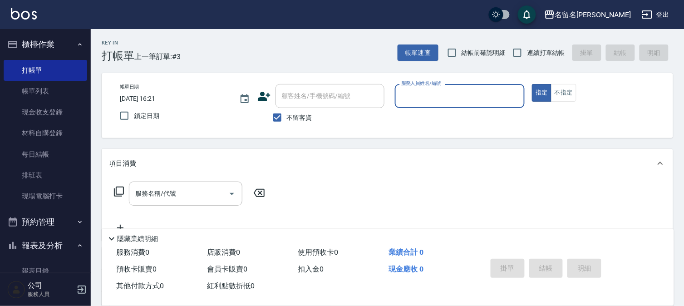
click at [428, 98] on div "服務人員姓名/編號 服務人員姓名/編號" at bounding box center [460, 96] width 130 height 24
click at [532, 84] on button "指定" at bounding box center [542, 93] width 20 height 18
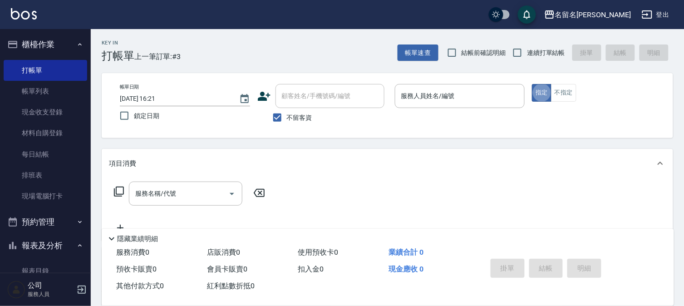
type button "true"
click at [427, 95] on input "服務人員姓名/編號" at bounding box center [460, 96] width 122 height 16
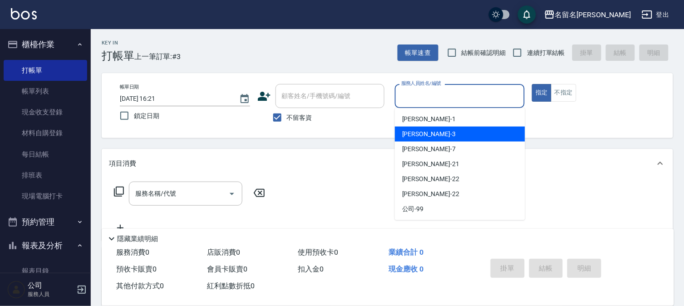
click at [414, 129] on span "李宛真 -3" at bounding box center [429, 134] width 54 height 10
type input "李宛真-3"
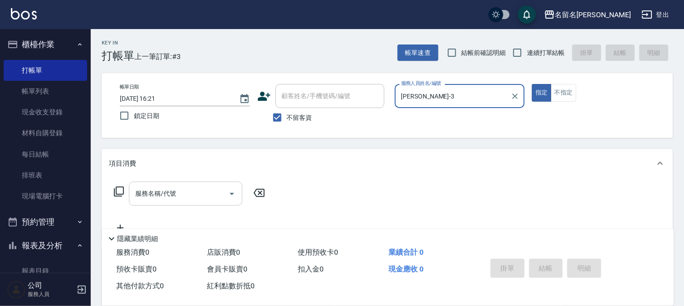
click at [151, 196] on input "服務名稱/代號" at bounding box center [179, 194] width 92 height 16
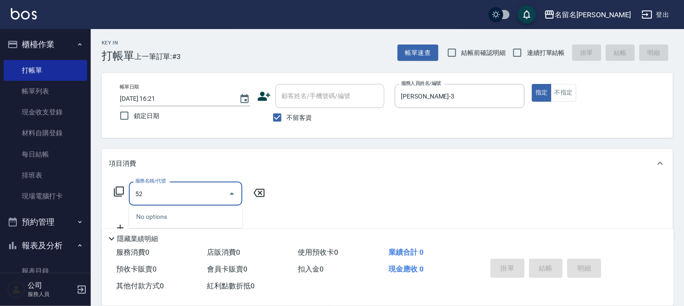
type input "5"
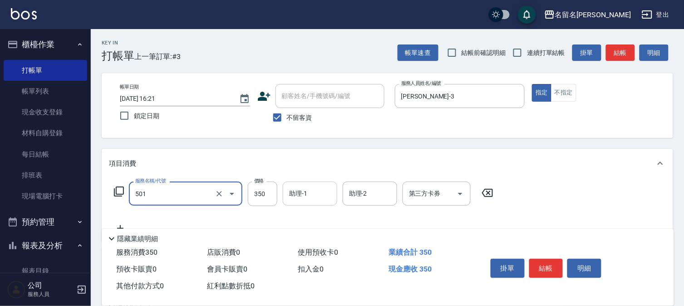
type input "P.S洗髮(501)"
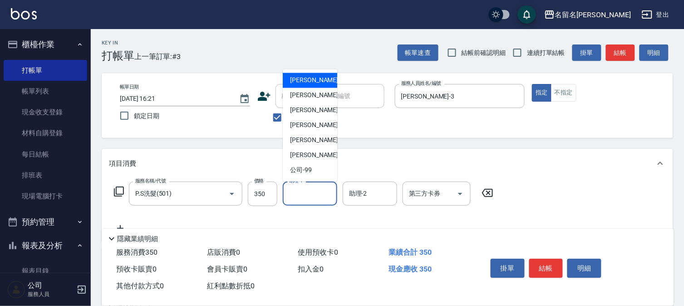
drag, startPoint x: 298, startPoint y: 196, endPoint x: 330, endPoint y: 108, distance: 94.4
click at [300, 195] on input "助理-1" at bounding box center [310, 194] width 46 height 16
click at [328, 94] on div "李宛真 -3" at bounding box center [310, 95] width 54 height 15
type input "李宛真-3"
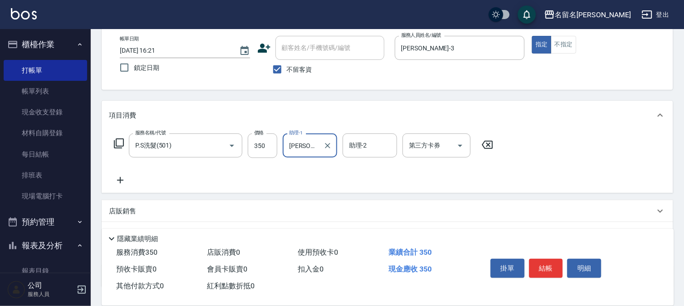
scroll to position [101, 0]
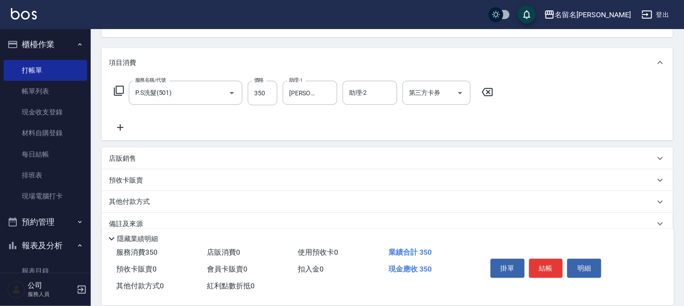
click at [123, 126] on icon at bounding box center [120, 127] width 23 height 11
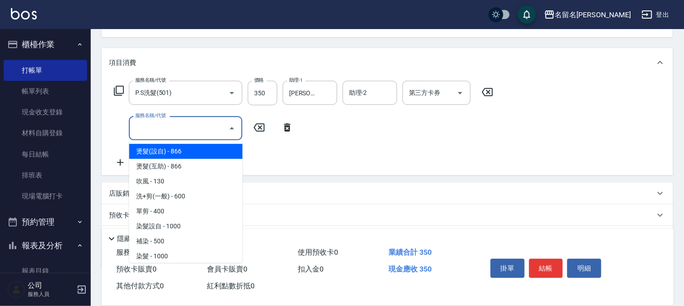
drag, startPoint x: 141, startPoint y: 126, endPoint x: 142, endPoint y: 122, distance: 4.6
click at [142, 124] on input "服務名稱/代號" at bounding box center [179, 128] width 92 height 16
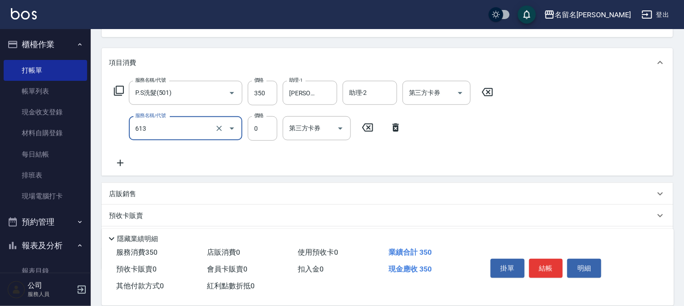
type input "免費雪恆護髮(613)"
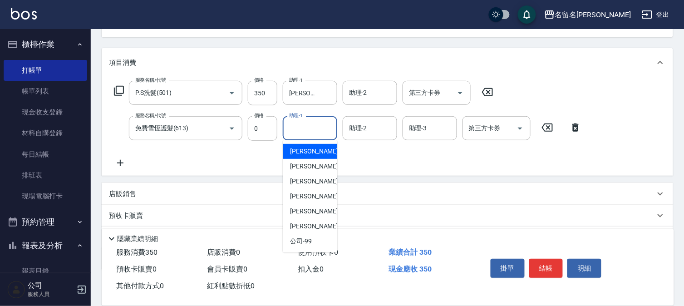
drag, startPoint x: 298, startPoint y: 127, endPoint x: 323, endPoint y: 180, distance: 58.6
click at [306, 134] on input "助理-1" at bounding box center [310, 128] width 46 height 16
click at [311, 168] on span "李宛真 -3" at bounding box center [317, 166] width 54 height 10
type input "李宛真-3"
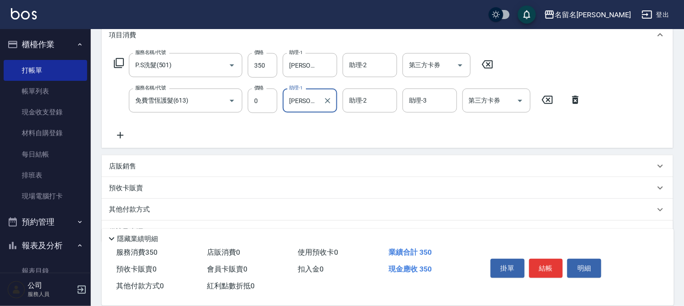
scroll to position [151, 0]
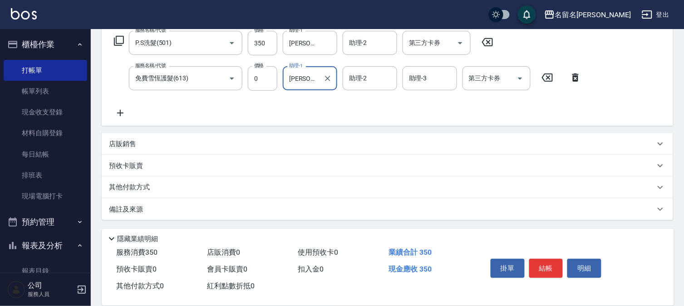
click at [120, 111] on icon at bounding box center [120, 113] width 6 height 6
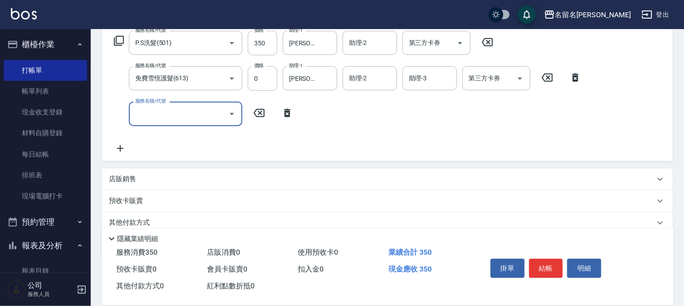
click at [138, 116] on input "服務名稱/代號" at bounding box center [179, 114] width 92 height 16
type input "洗+剪(一般)(305)"
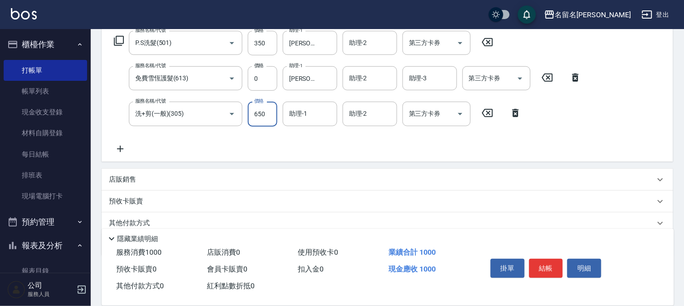
type input "650"
click at [294, 115] on input "助理-1" at bounding box center [310, 114] width 46 height 16
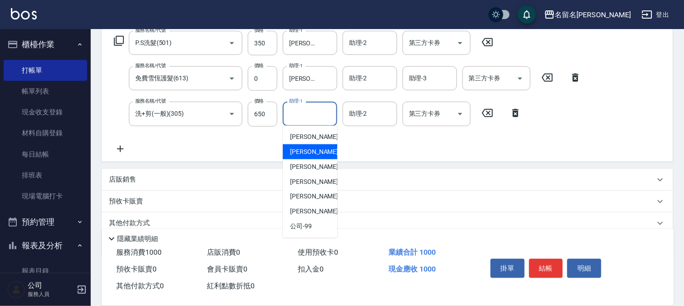
click at [301, 150] on span "李宛真 -3" at bounding box center [317, 152] width 54 height 10
type input "李宛真-3"
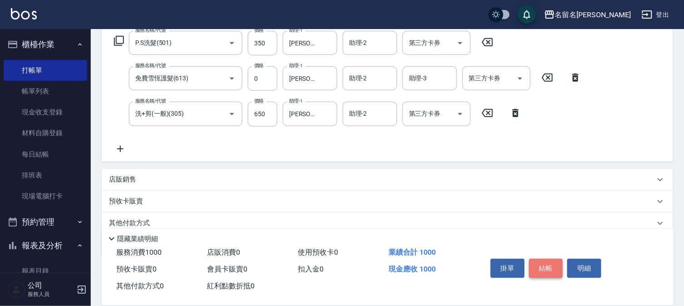
click at [548, 268] on button "結帳" at bounding box center [546, 268] width 34 height 19
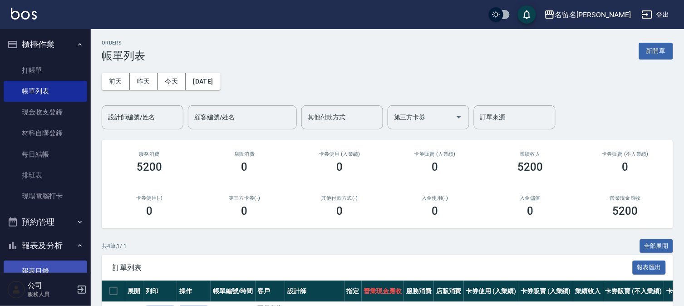
click at [42, 266] on link "報表目錄" at bounding box center [45, 270] width 83 height 21
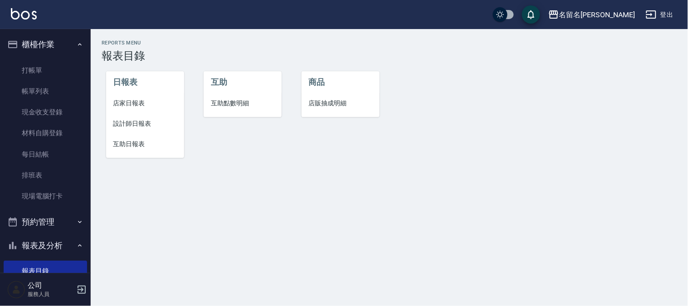
click at [126, 118] on li "設計師日報表" at bounding box center [145, 123] width 78 height 20
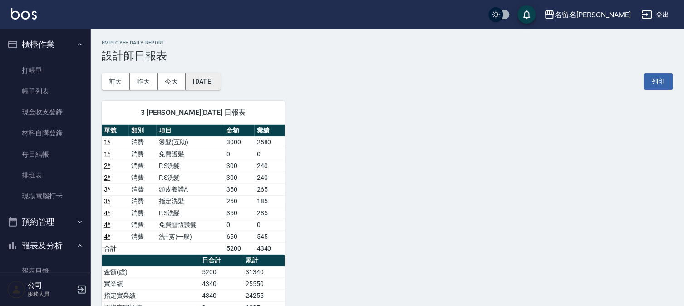
click at [215, 82] on button "[DATE]" at bounding box center [203, 81] width 34 height 17
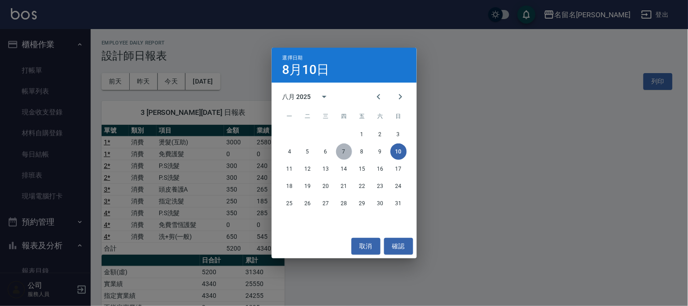
click at [343, 148] on button "7" at bounding box center [344, 151] width 16 height 16
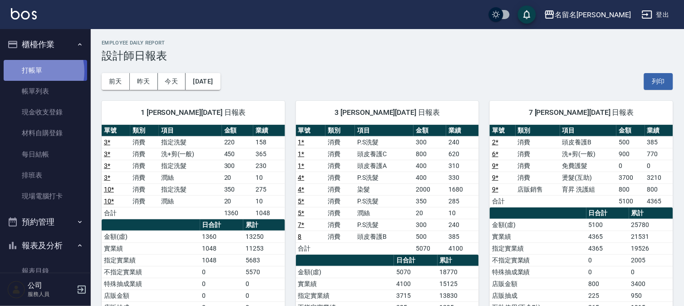
click at [29, 71] on link "打帳單" at bounding box center [45, 70] width 83 height 21
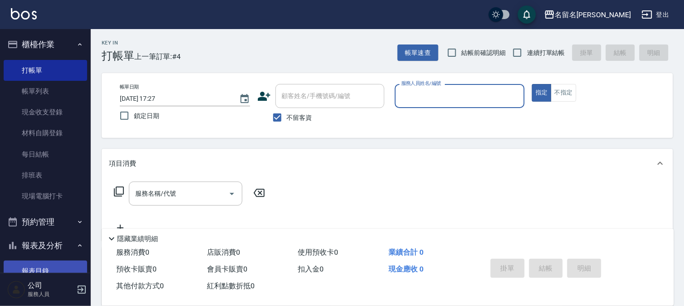
click at [36, 262] on link "報表目錄" at bounding box center [45, 270] width 83 height 21
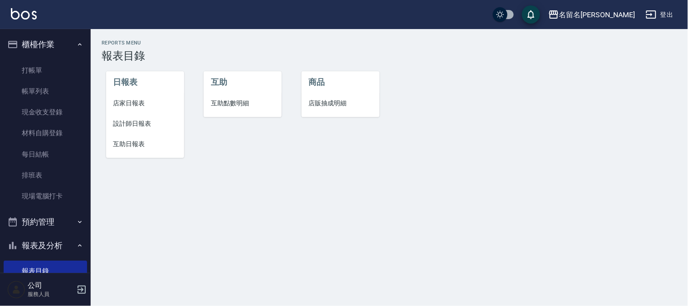
click at [131, 147] on span "互助日報表" at bounding box center [145, 144] width 64 height 10
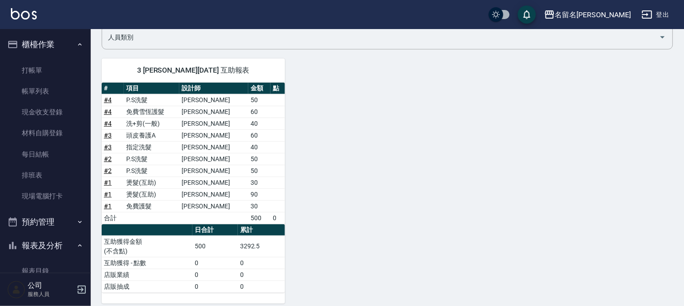
scroll to position [84, 0]
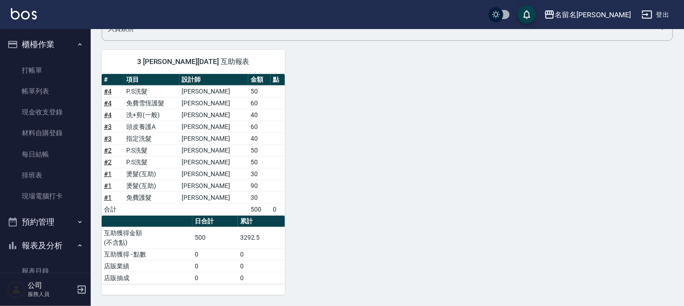
drag, startPoint x: 303, startPoint y: 156, endPoint x: 270, endPoint y: 121, distance: 48.1
drag, startPoint x: 270, startPoint y: 121, endPoint x: 34, endPoint y: 65, distance: 242.7
click at [34, 65] on link "打帳單" at bounding box center [45, 70] width 83 height 21
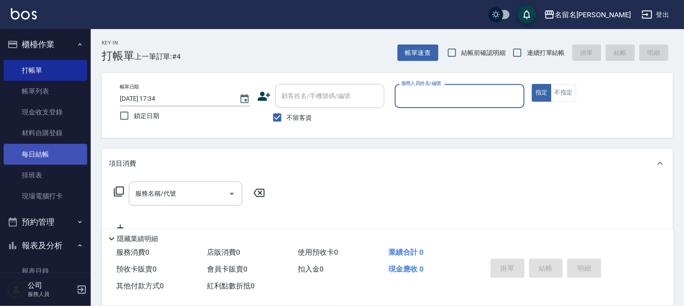
click at [57, 152] on link "每日結帳" at bounding box center [45, 154] width 83 height 21
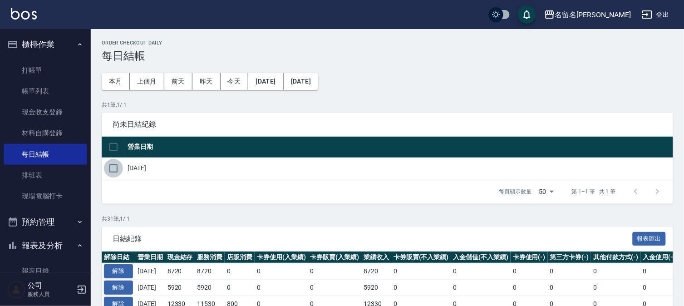
click at [117, 169] on input "checkbox" at bounding box center [113, 168] width 19 height 19
checkbox input "true"
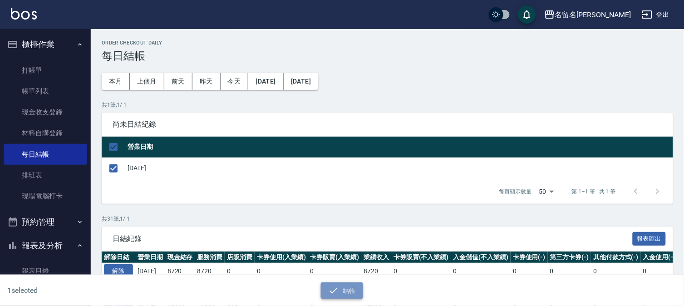
click at [352, 289] on button "結帳" at bounding box center [342, 290] width 42 height 17
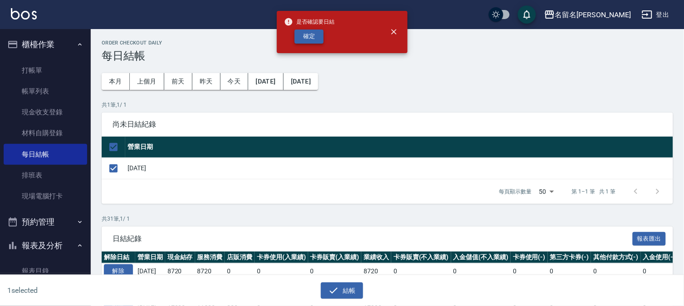
click at [317, 39] on button "確定" at bounding box center [308, 36] width 29 height 14
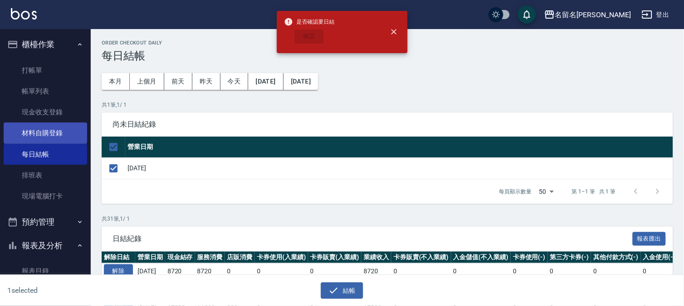
checkbox input "false"
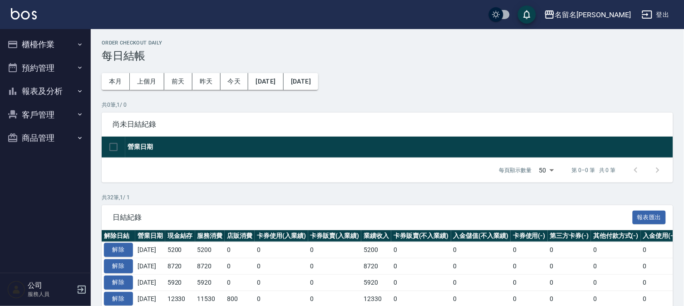
click at [64, 92] on button "報表及分析" at bounding box center [45, 91] width 83 height 24
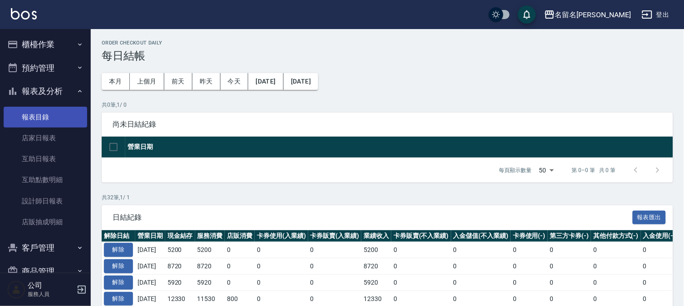
click at [47, 123] on link "報表目錄" at bounding box center [45, 117] width 83 height 21
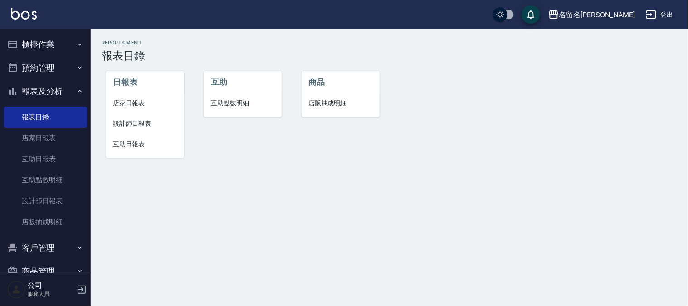
click at [132, 99] on span "店家日報表" at bounding box center [145, 103] width 64 height 10
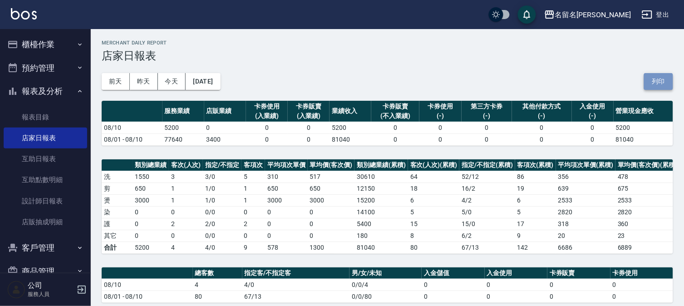
click at [658, 82] on button "列印" at bounding box center [658, 81] width 29 height 17
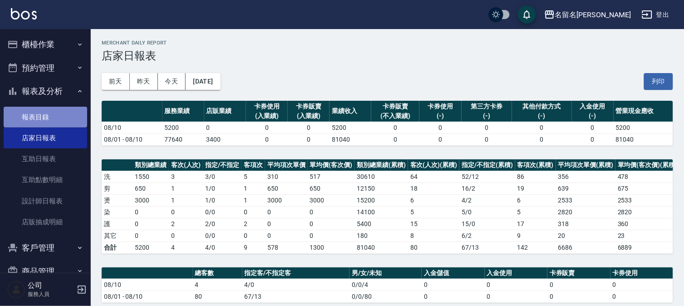
click at [47, 113] on link "報表目錄" at bounding box center [45, 117] width 83 height 21
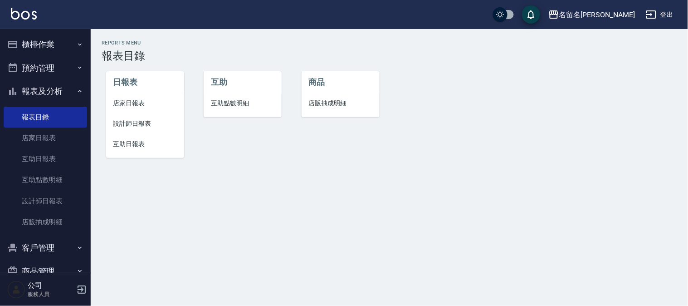
click at [141, 124] on span "設計師日報表" at bounding box center [145, 124] width 64 height 10
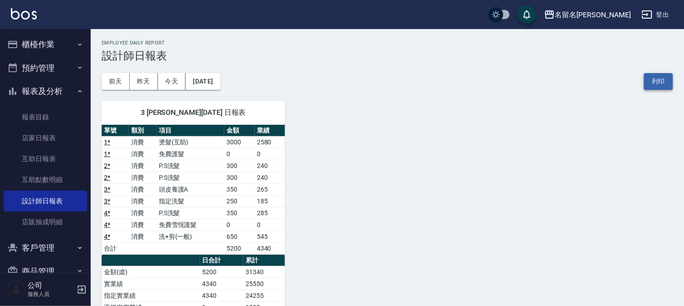
click at [655, 81] on button "列印" at bounding box center [658, 81] width 29 height 17
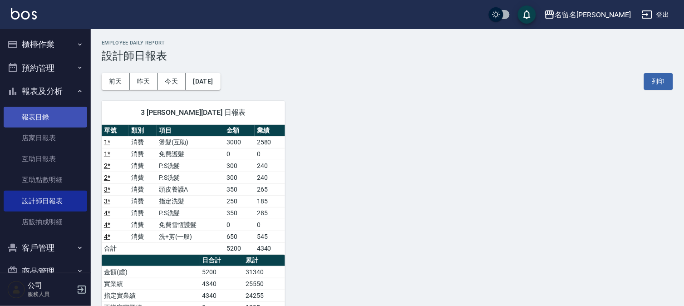
click at [34, 116] on link "報表目錄" at bounding box center [45, 117] width 83 height 21
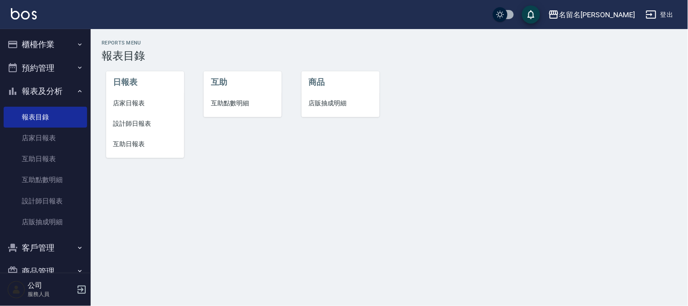
click at [136, 142] on span "互助日報表" at bounding box center [145, 144] width 64 height 10
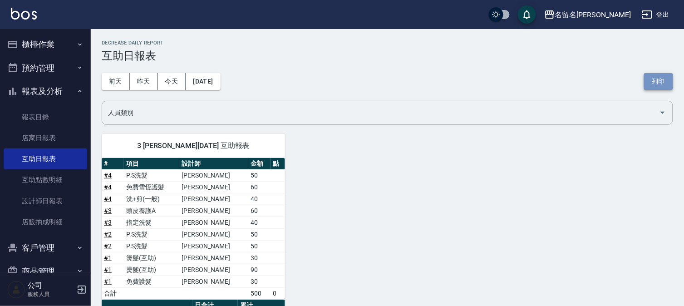
click at [660, 79] on button "列印" at bounding box center [658, 81] width 29 height 17
